Goal: Navigation & Orientation: Find specific page/section

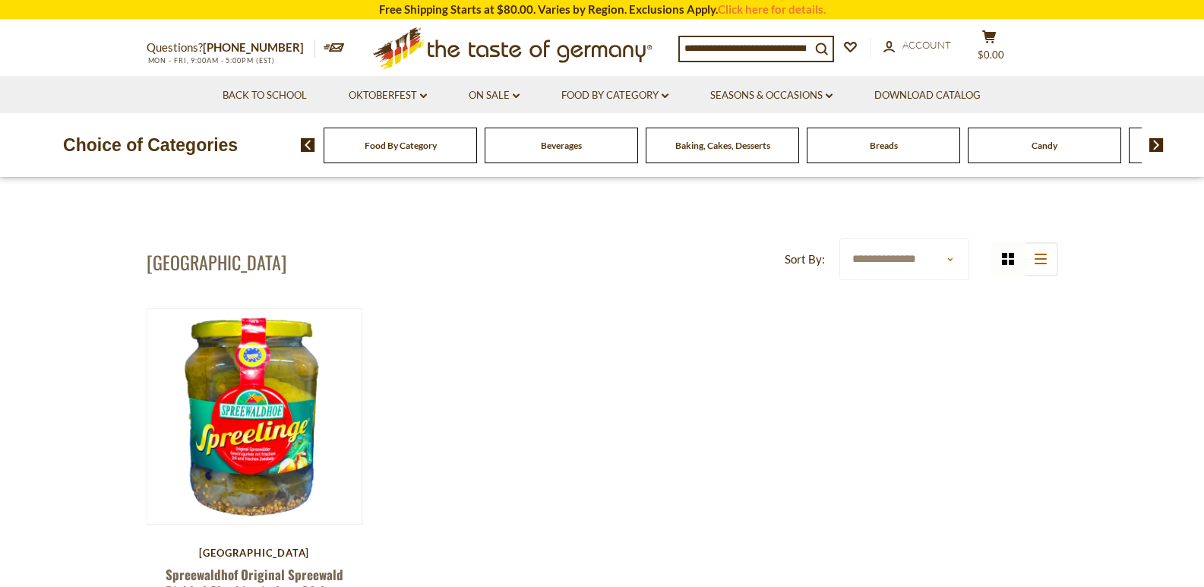
click at [573, 52] on icon ".st0{fill:#EDD300;} .st1{fill:#D33E21;}" at bounding box center [513, 48] width 284 height 55
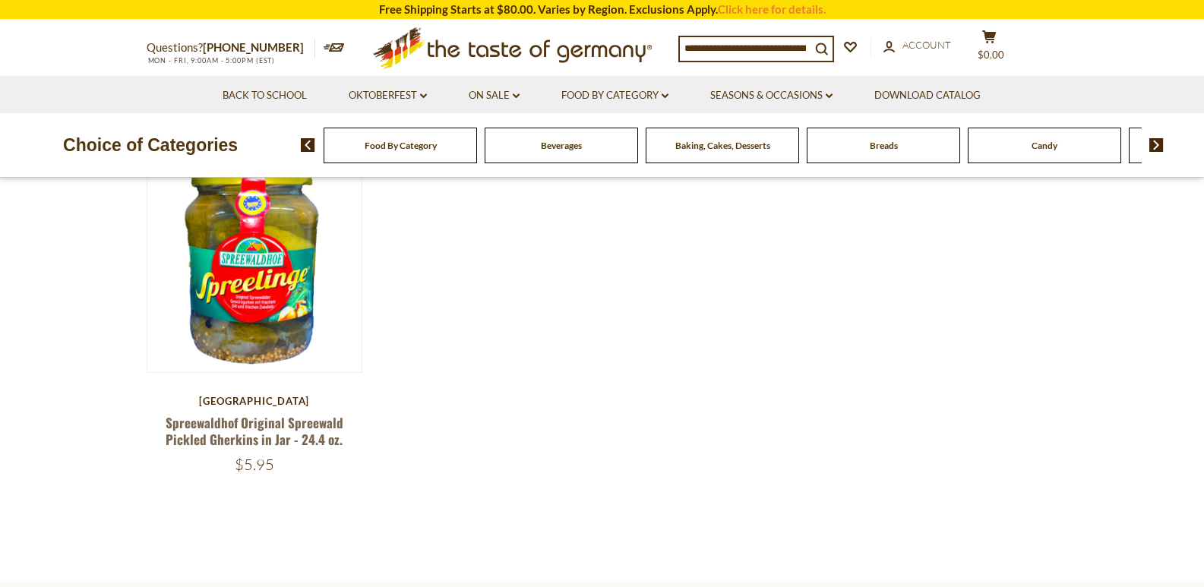
scroll to position [380, 0]
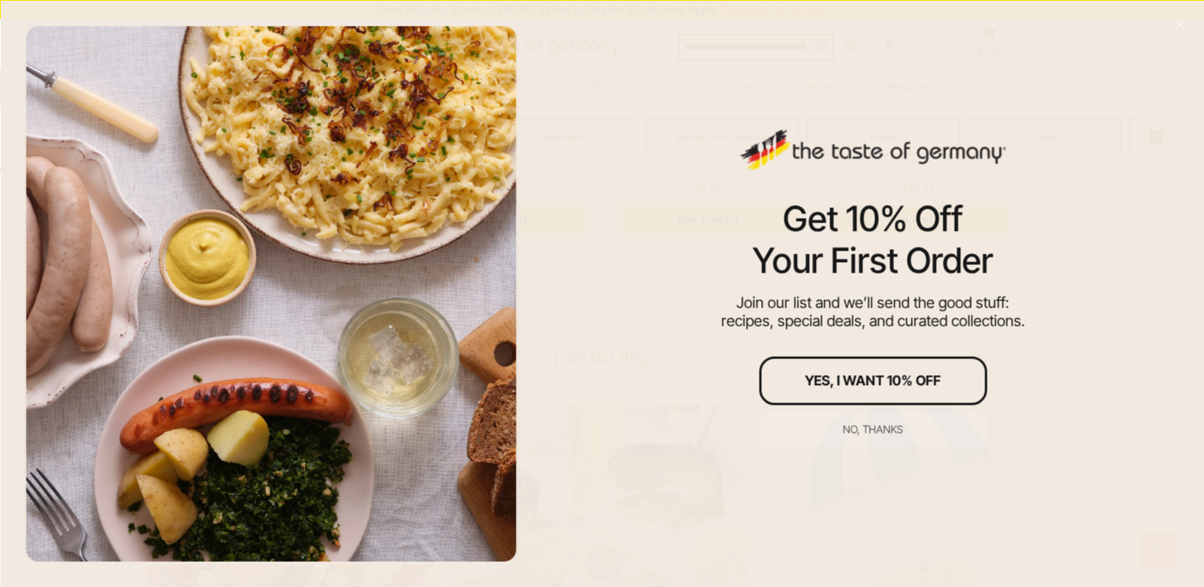
scroll to position [1758, 0]
click at [1177, 23] on line "Close" at bounding box center [1179, 24] width 11 height 11
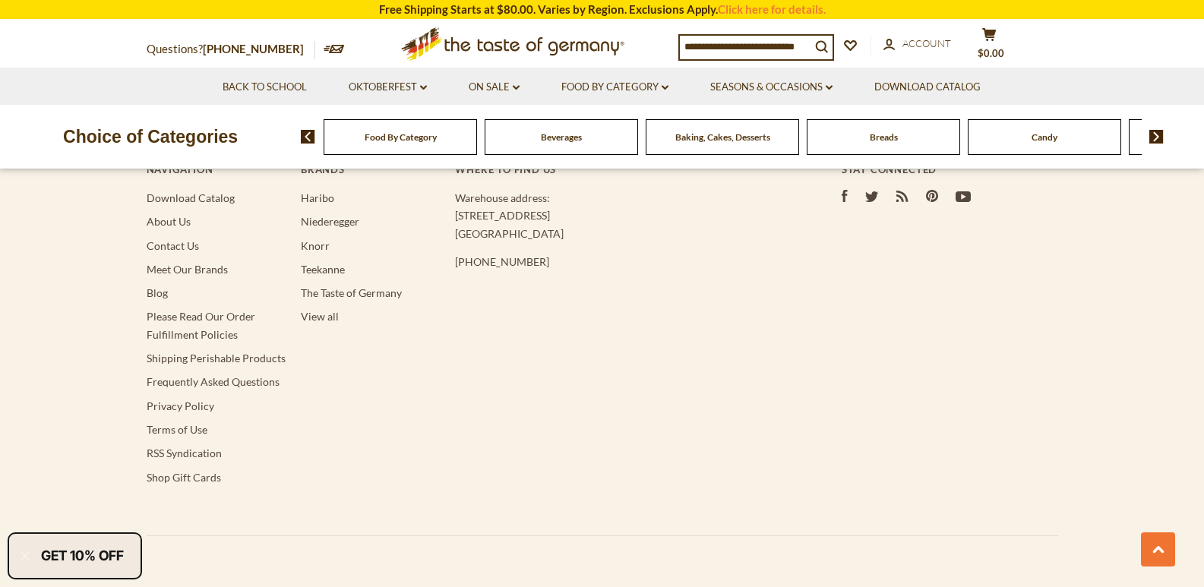
scroll to position [3080, 0]
click at [181, 213] on link "About Us" at bounding box center [169, 219] width 44 height 13
